Goal: Use online tool/utility

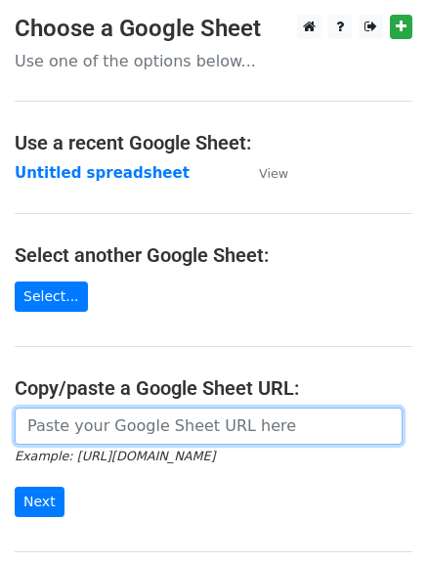
click at [65, 424] on input "url" at bounding box center [209, 425] width 388 height 37
paste input "https://docs.google.com/spreadsheets/d/1D3d13WTuFrf5IOb1gJ4FoM_lMcYpX7kvwTXVDWY…"
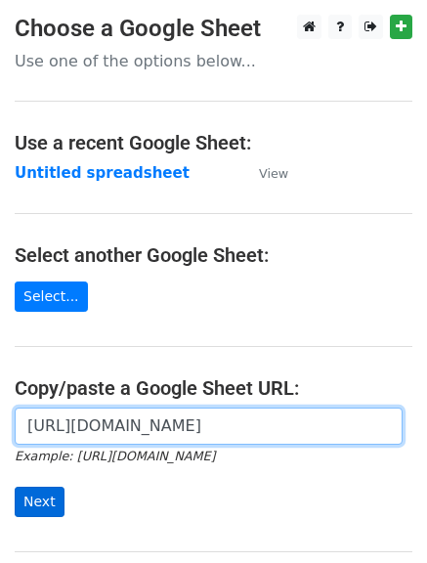
type input "https://docs.google.com/spreadsheets/d/1D3d13WTuFrf5IOb1gJ4FoM_lMcYpX7kvwTXVDWY…"
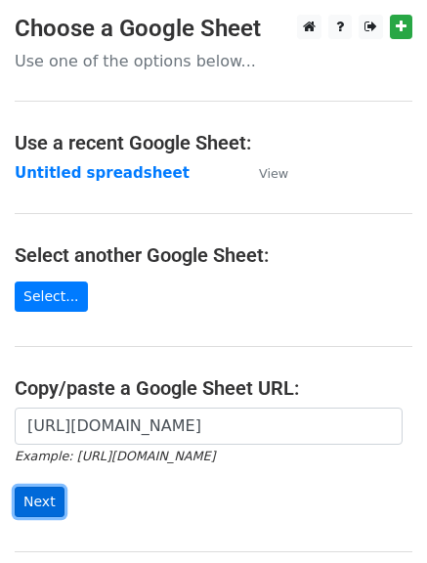
scroll to position [0, 0]
click at [34, 496] on input "Next" at bounding box center [40, 502] width 50 height 30
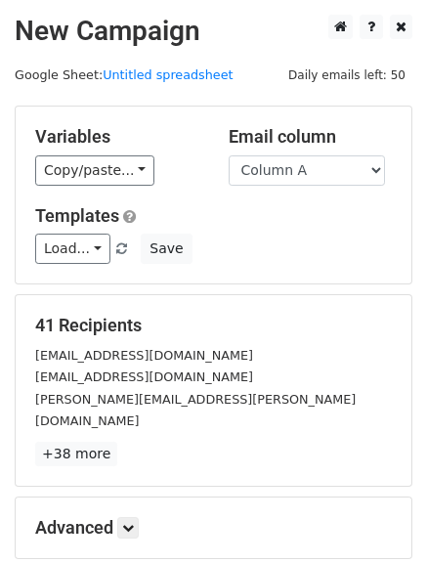
scroll to position [196, 0]
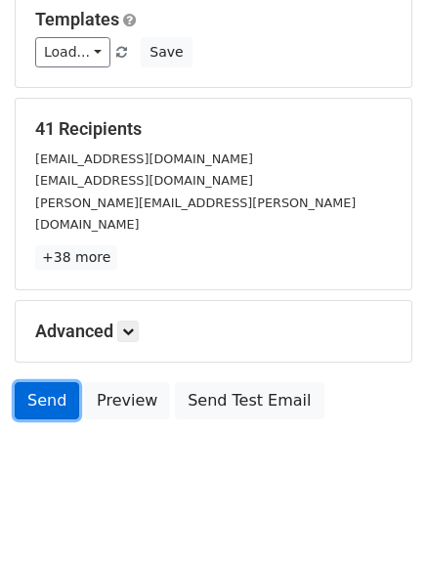
click at [37, 382] on link "Send" at bounding box center [47, 400] width 64 height 37
